Goal: Transaction & Acquisition: Purchase product/service

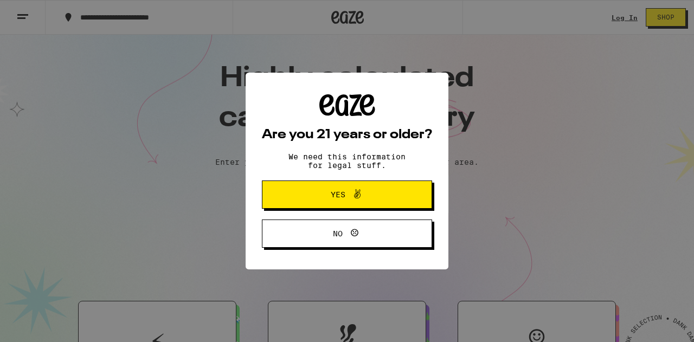
click at [305, 195] on button "Yes" at bounding box center [347, 195] width 170 height 28
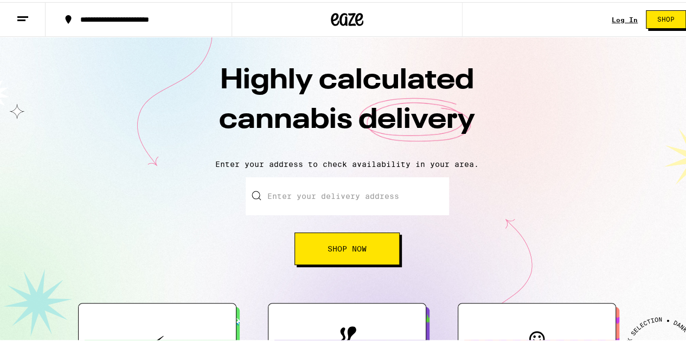
click at [611, 14] on link "Log In" at bounding box center [624, 17] width 26 height 7
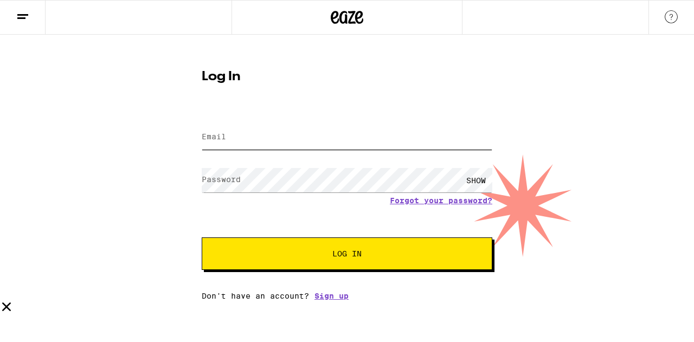
type input "[EMAIL_ADDRESS][DOMAIN_NAME]"
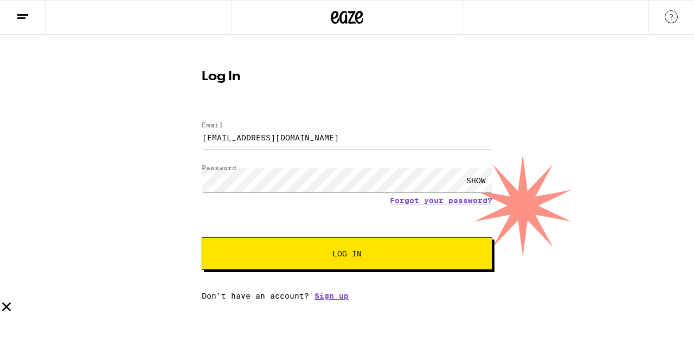
click at [383, 269] on button "Log In" at bounding box center [347, 253] width 291 height 33
